Goal: Check status: Check status

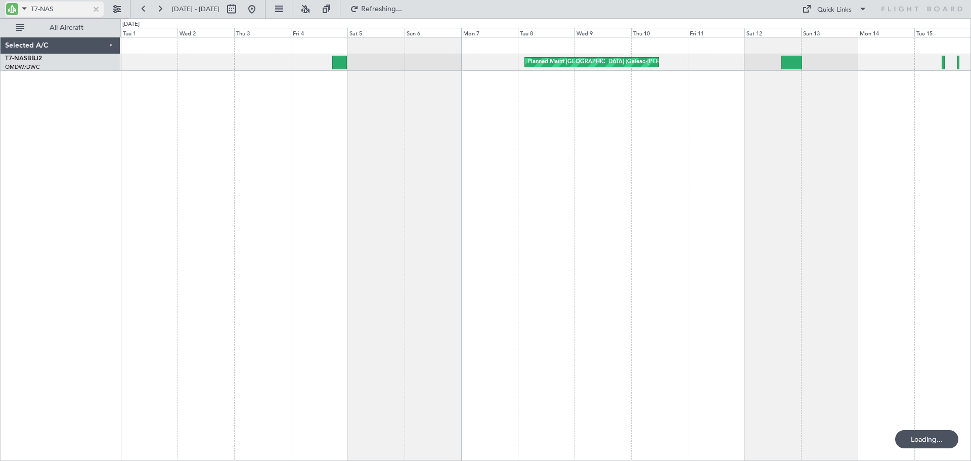
click at [99, 11] on div at bounding box center [96, 9] width 11 height 11
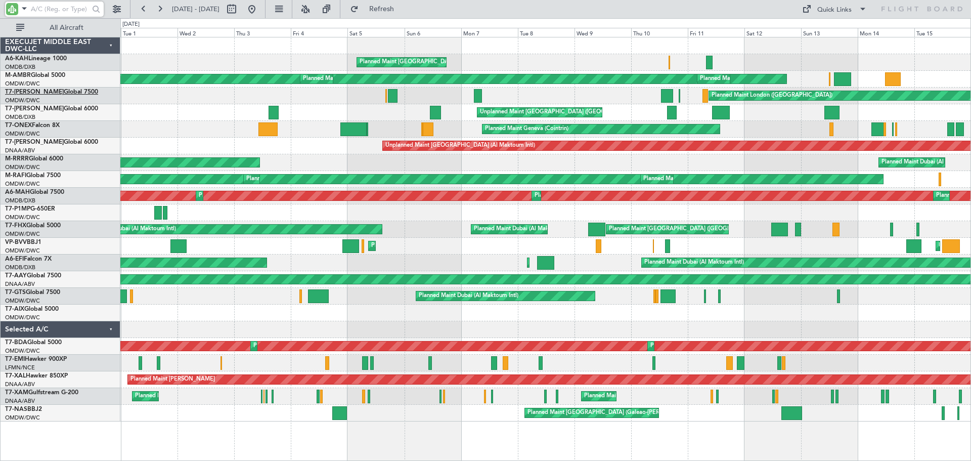
click at [41, 89] on link "T7-AYA Global 7500" at bounding box center [51, 92] width 93 height 6
click at [159, 12] on button at bounding box center [160, 9] width 16 height 16
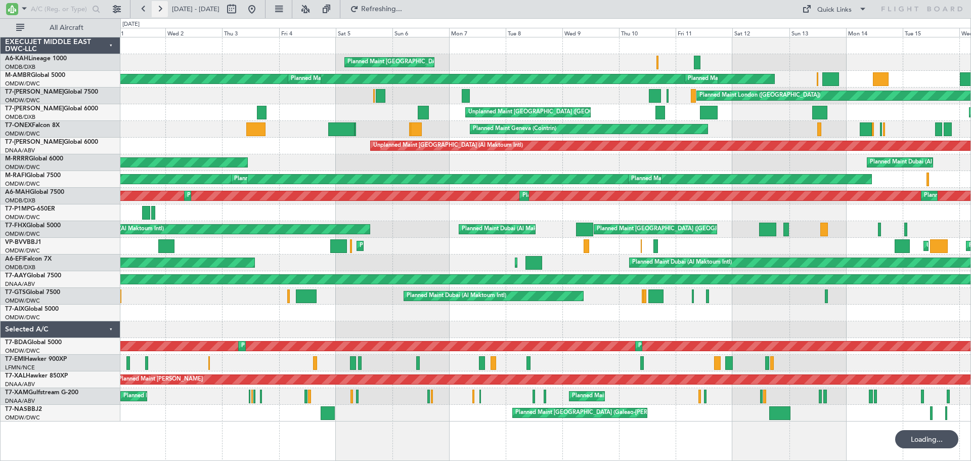
click at [159, 12] on button at bounding box center [160, 9] width 16 height 16
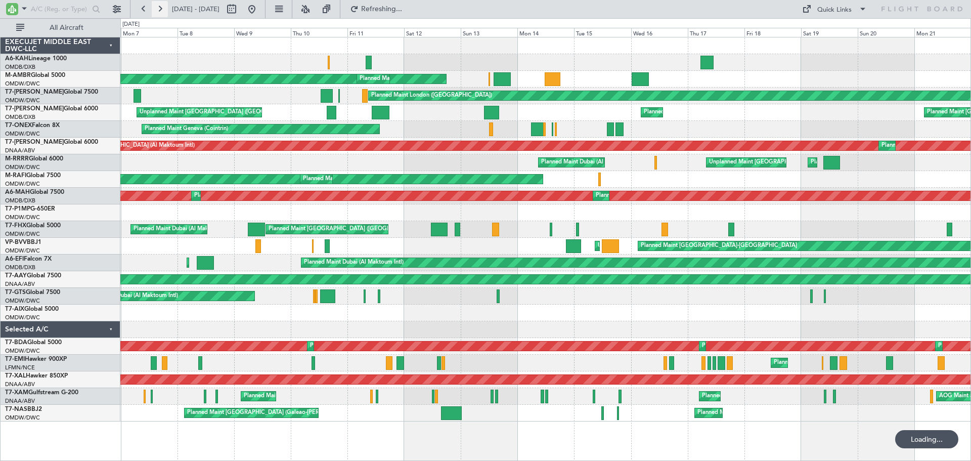
click at [159, 12] on button at bounding box center [160, 9] width 16 height 16
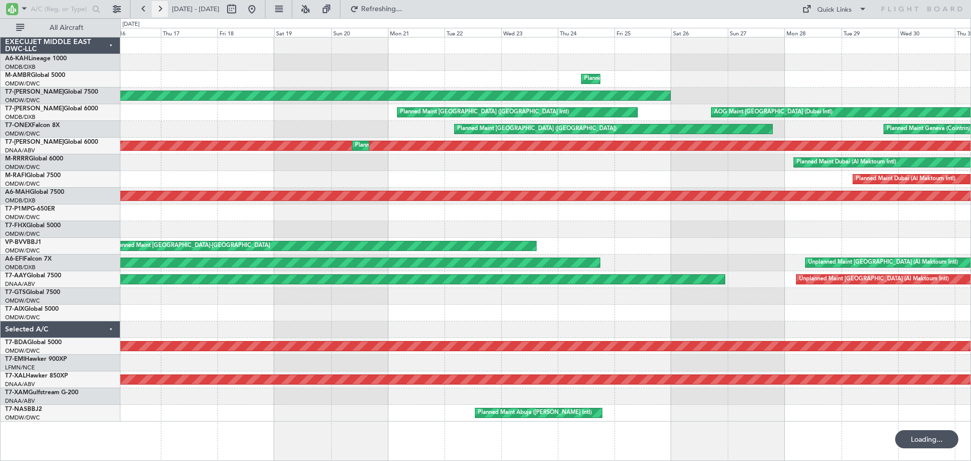
click at [159, 12] on button at bounding box center [160, 9] width 16 height 16
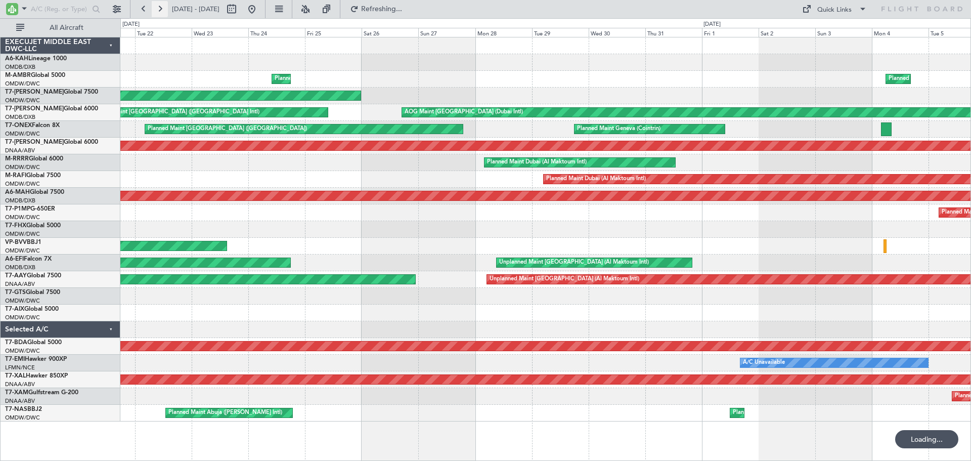
click at [159, 12] on button at bounding box center [160, 9] width 16 height 16
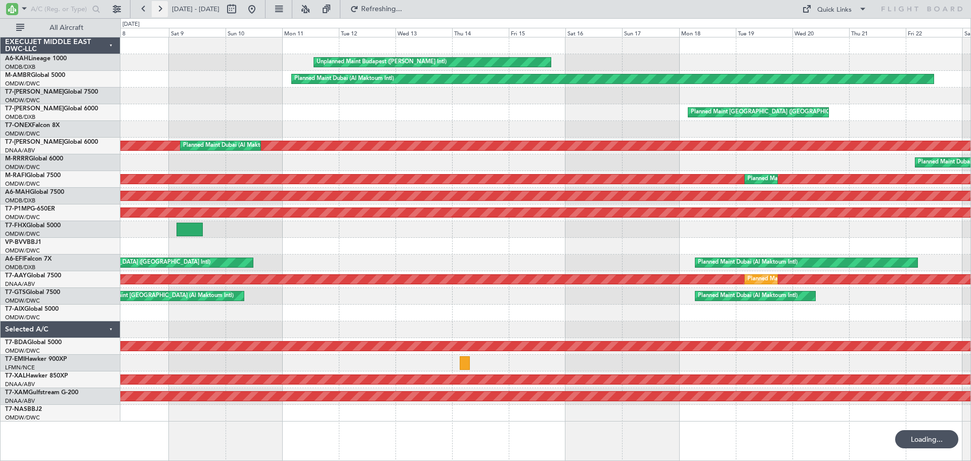
click at [159, 12] on button at bounding box center [160, 9] width 16 height 16
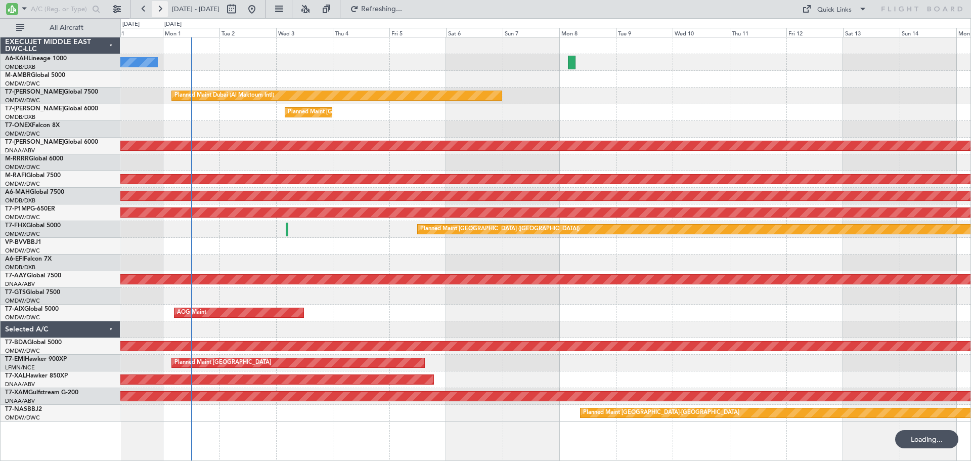
click at [159, 12] on button at bounding box center [160, 9] width 16 height 16
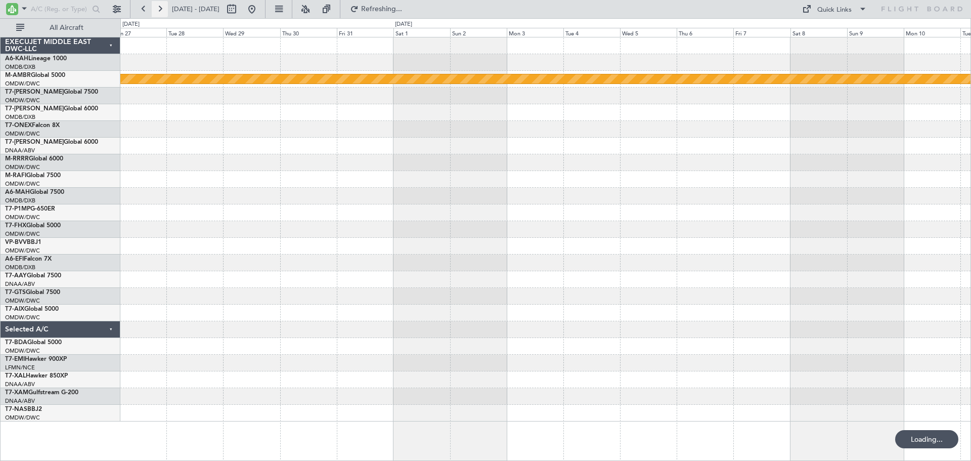
click at [159, 12] on button at bounding box center [160, 9] width 16 height 16
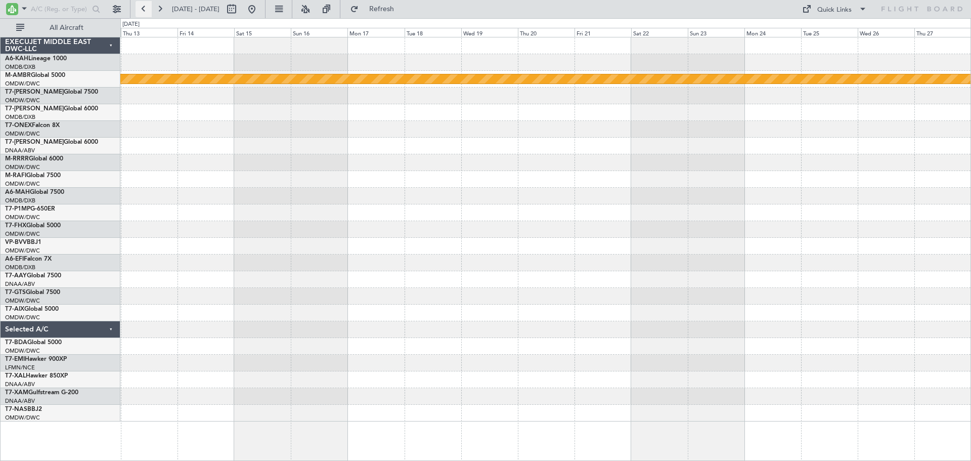
click at [146, 11] on button at bounding box center [144, 9] width 16 height 16
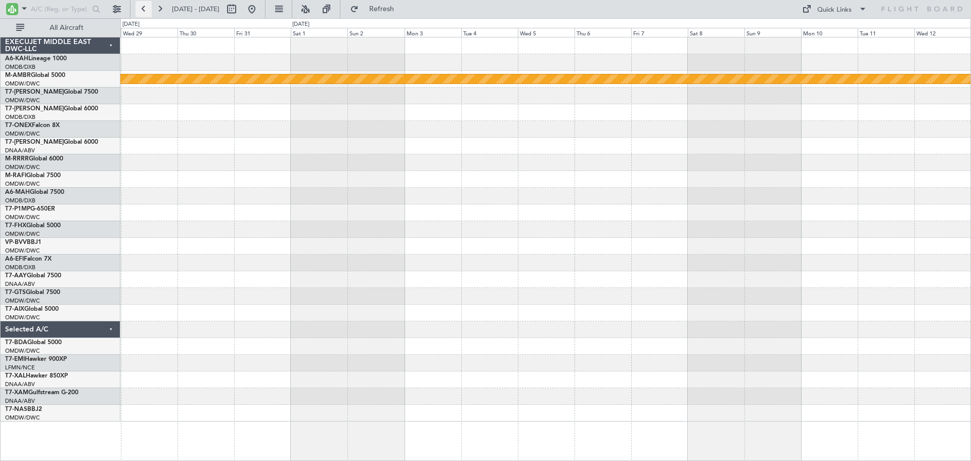
click at [146, 11] on button at bounding box center [144, 9] width 16 height 16
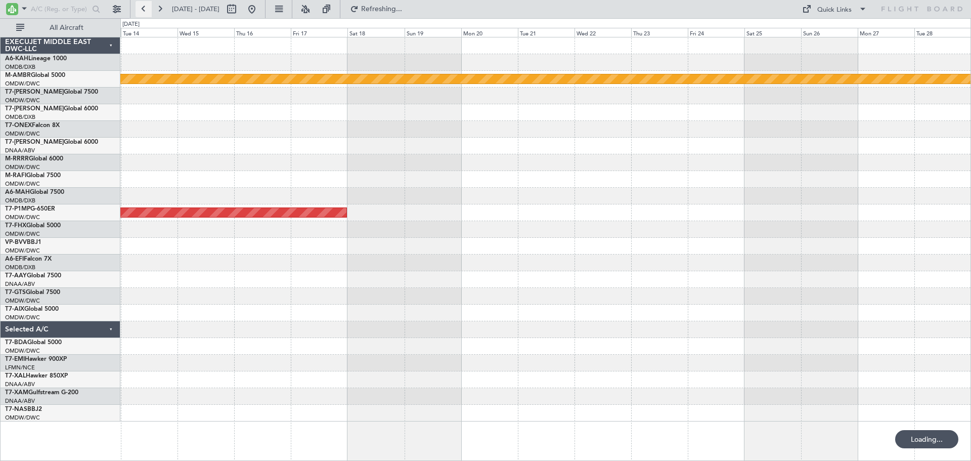
click at [146, 11] on button at bounding box center [144, 9] width 16 height 16
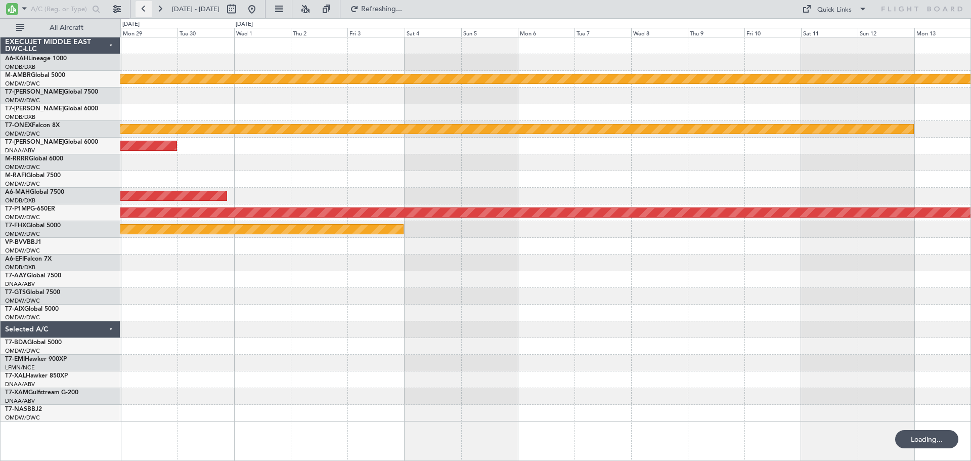
click at [146, 11] on button at bounding box center [144, 9] width 16 height 16
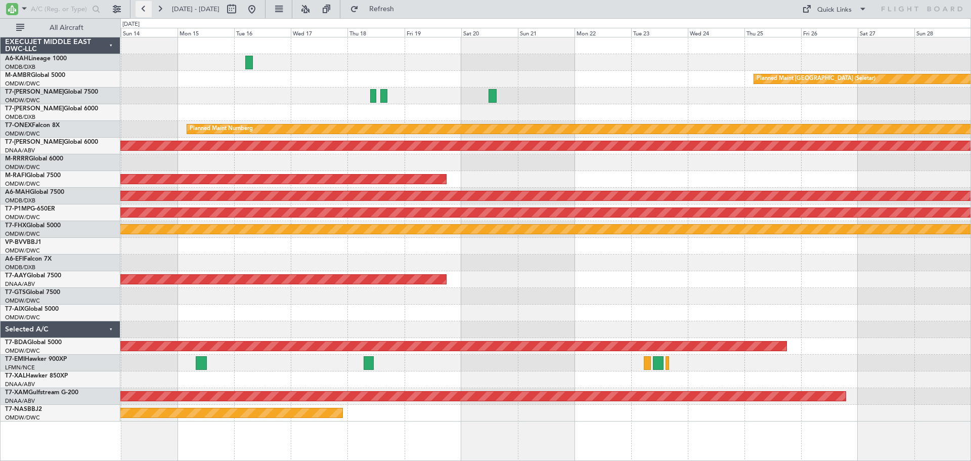
click at [139, 12] on button at bounding box center [144, 9] width 16 height 16
